Goal: Find specific page/section: Find specific page/section

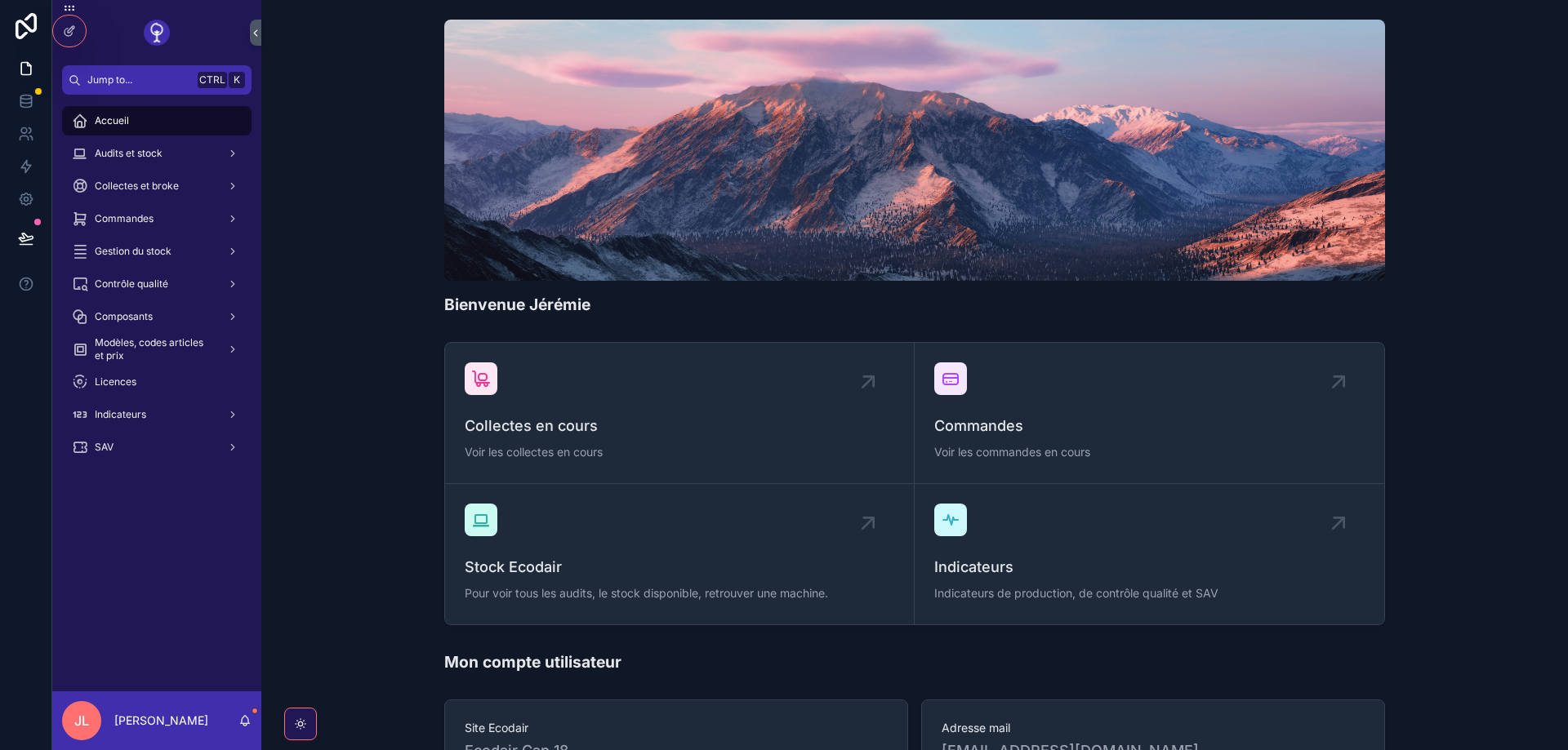
click at [406, 246] on div "Bienvenue Jérémie" at bounding box center [915, 167] width 1280 height 309
click at [131, 223] on span "Commandes" at bounding box center [124, 218] width 58 height 13
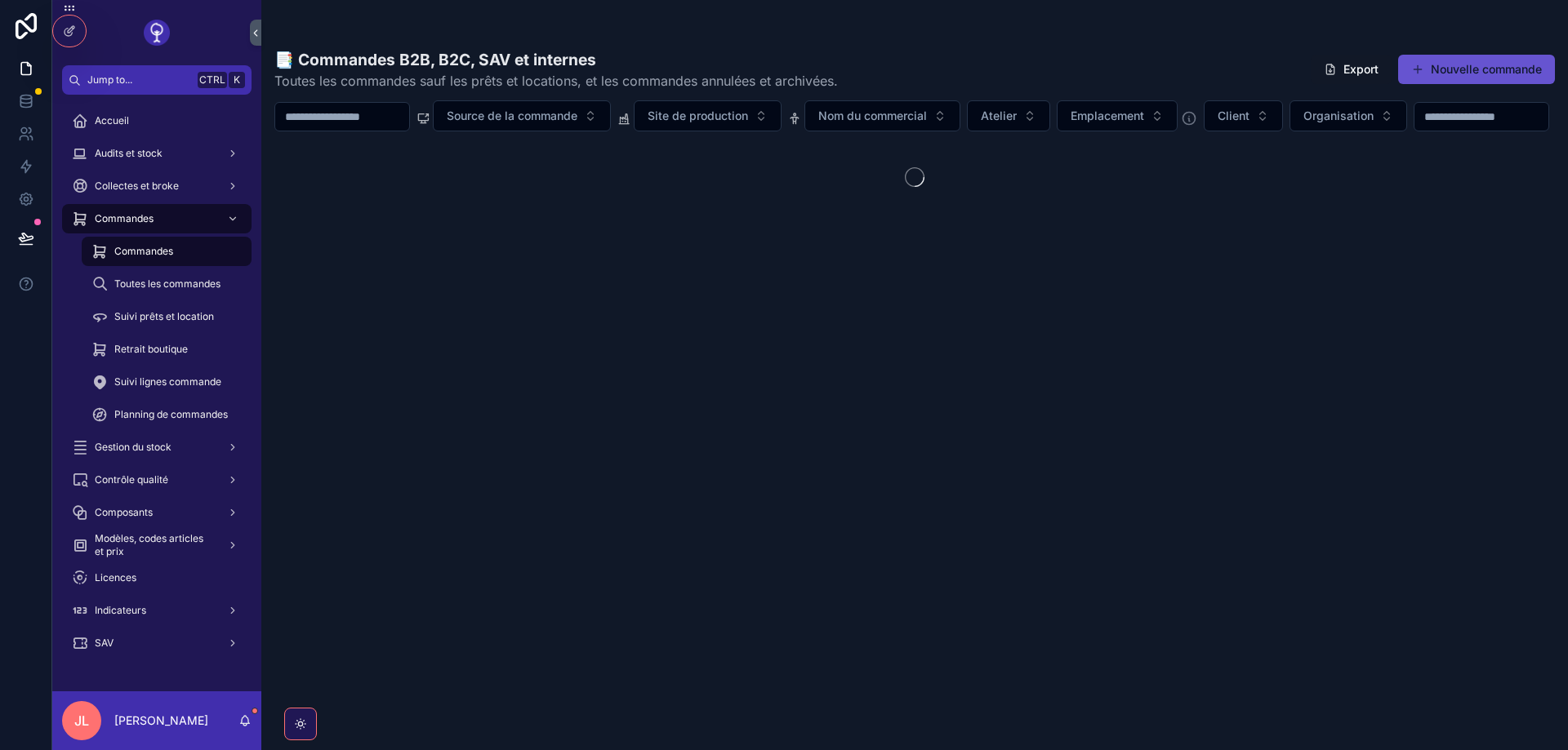
click at [137, 414] on span "Planning de commandes" at bounding box center [171, 414] width 114 height 13
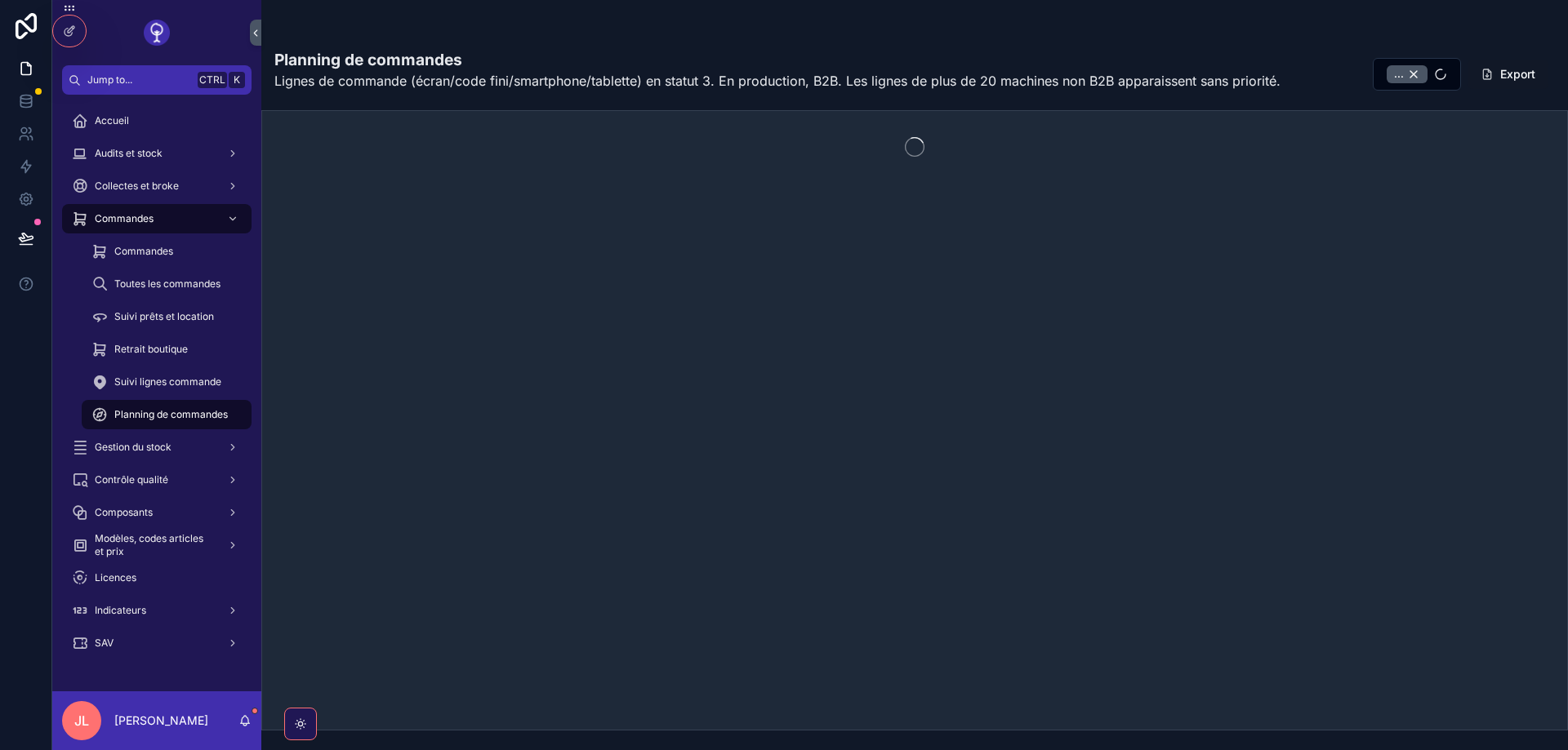
click at [65, 24] on div at bounding box center [69, 31] width 33 height 31
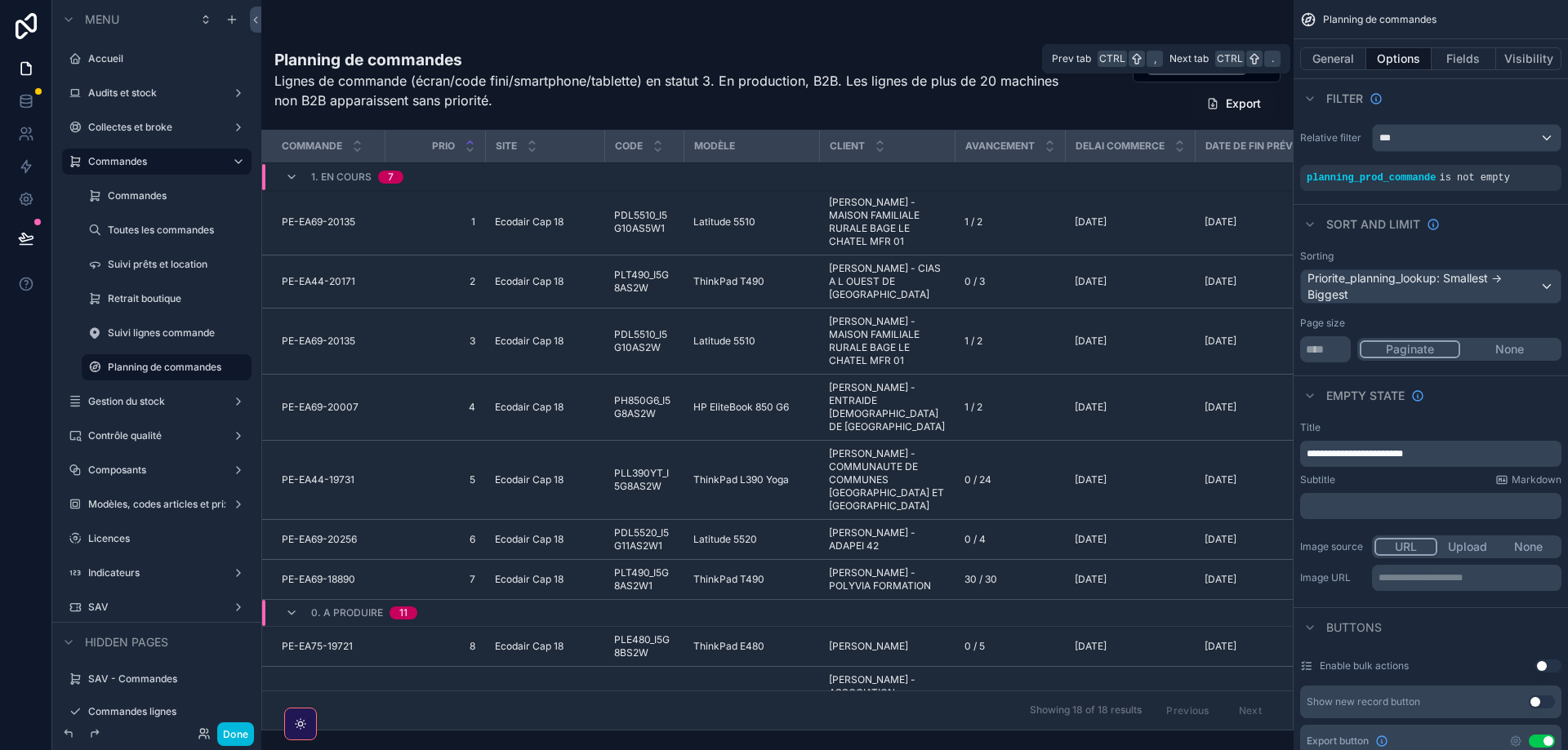
click at [1441, 58] on button "Fields" at bounding box center [1464, 58] width 65 height 23
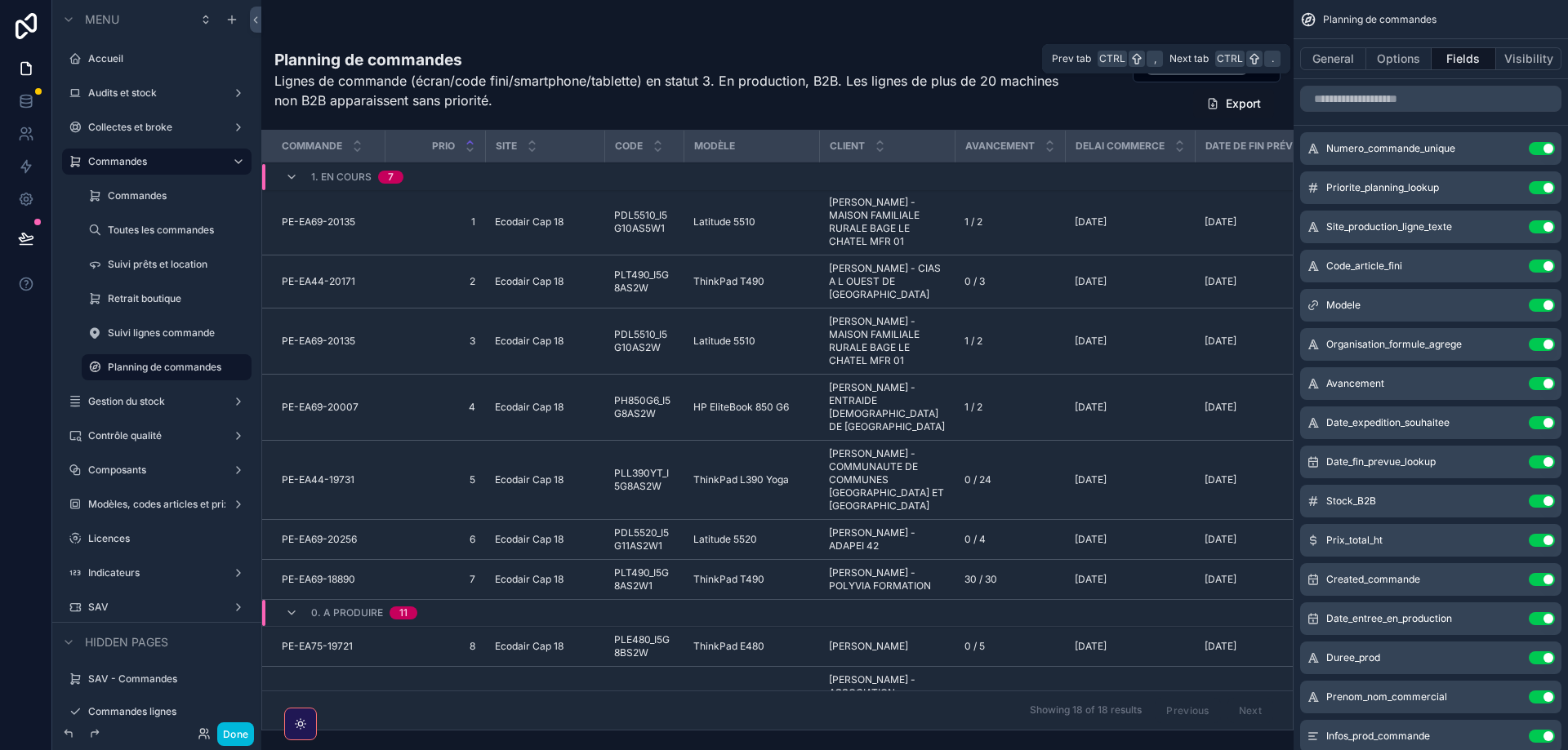
click at [1390, 60] on button "Options" at bounding box center [1399, 58] width 65 height 23
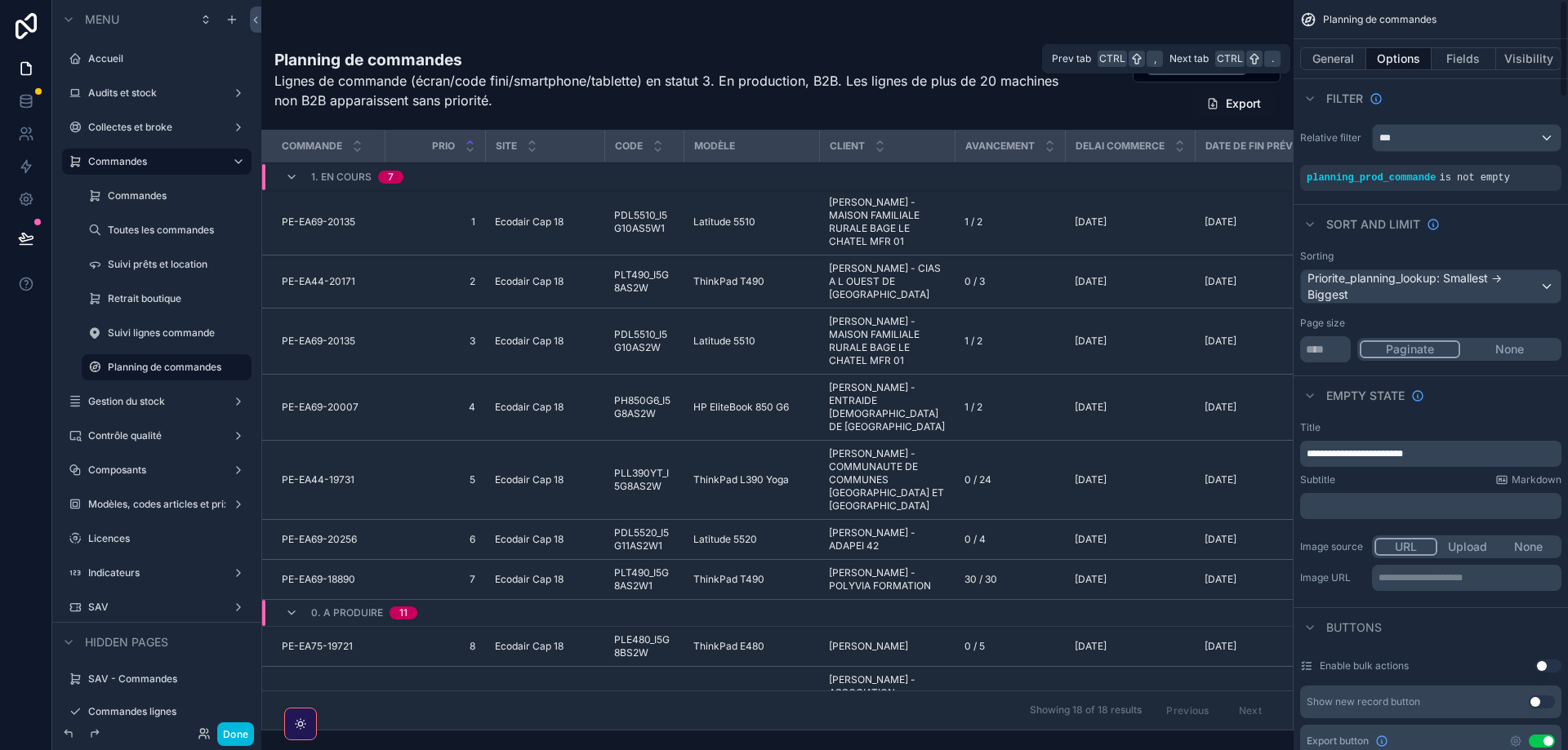
click at [1531, 59] on button "Visibility" at bounding box center [1528, 58] width 65 height 23
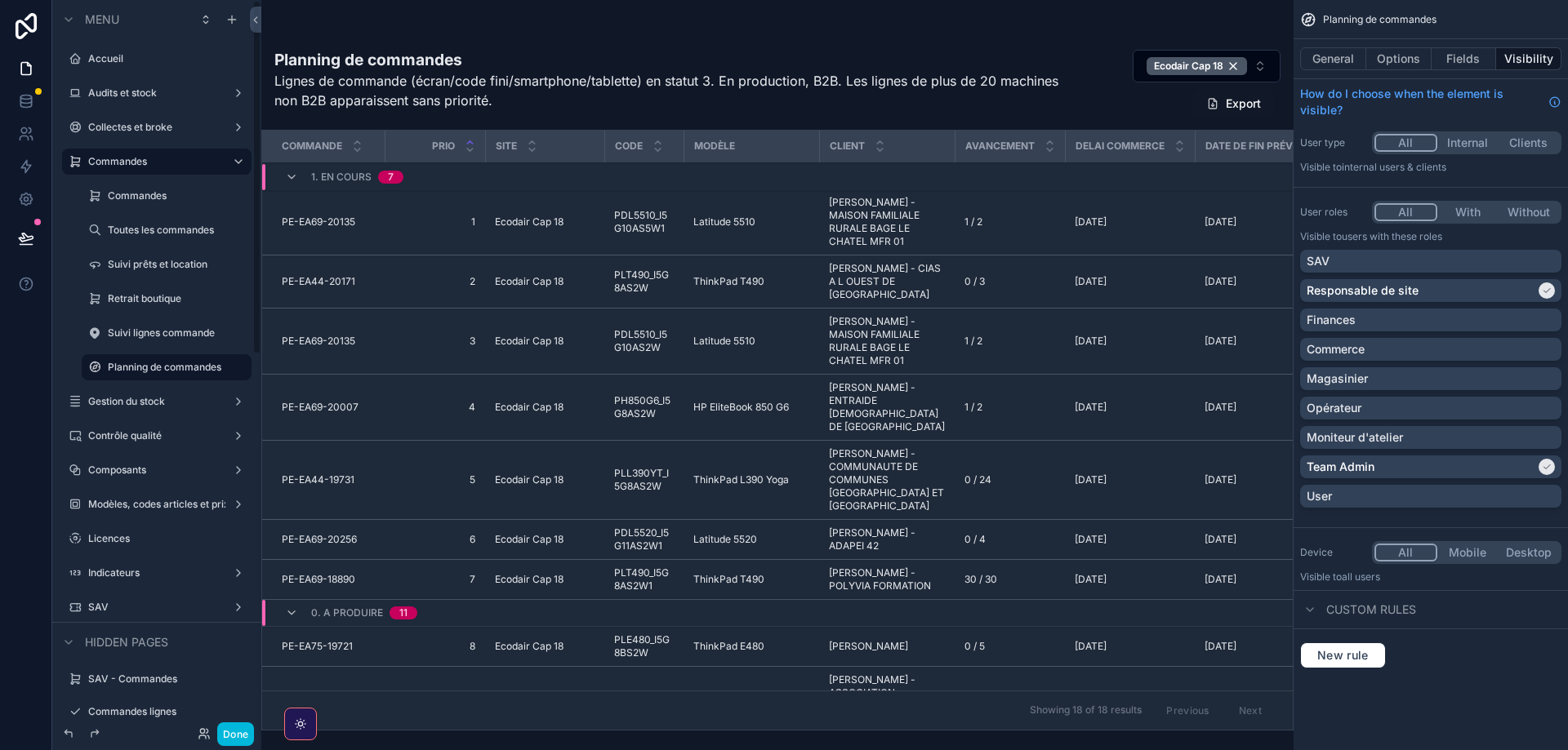
click at [230, 736] on button "Done" at bounding box center [235, 734] width 37 height 24
